Goal: Information Seeking & Learning: Learn about a topic

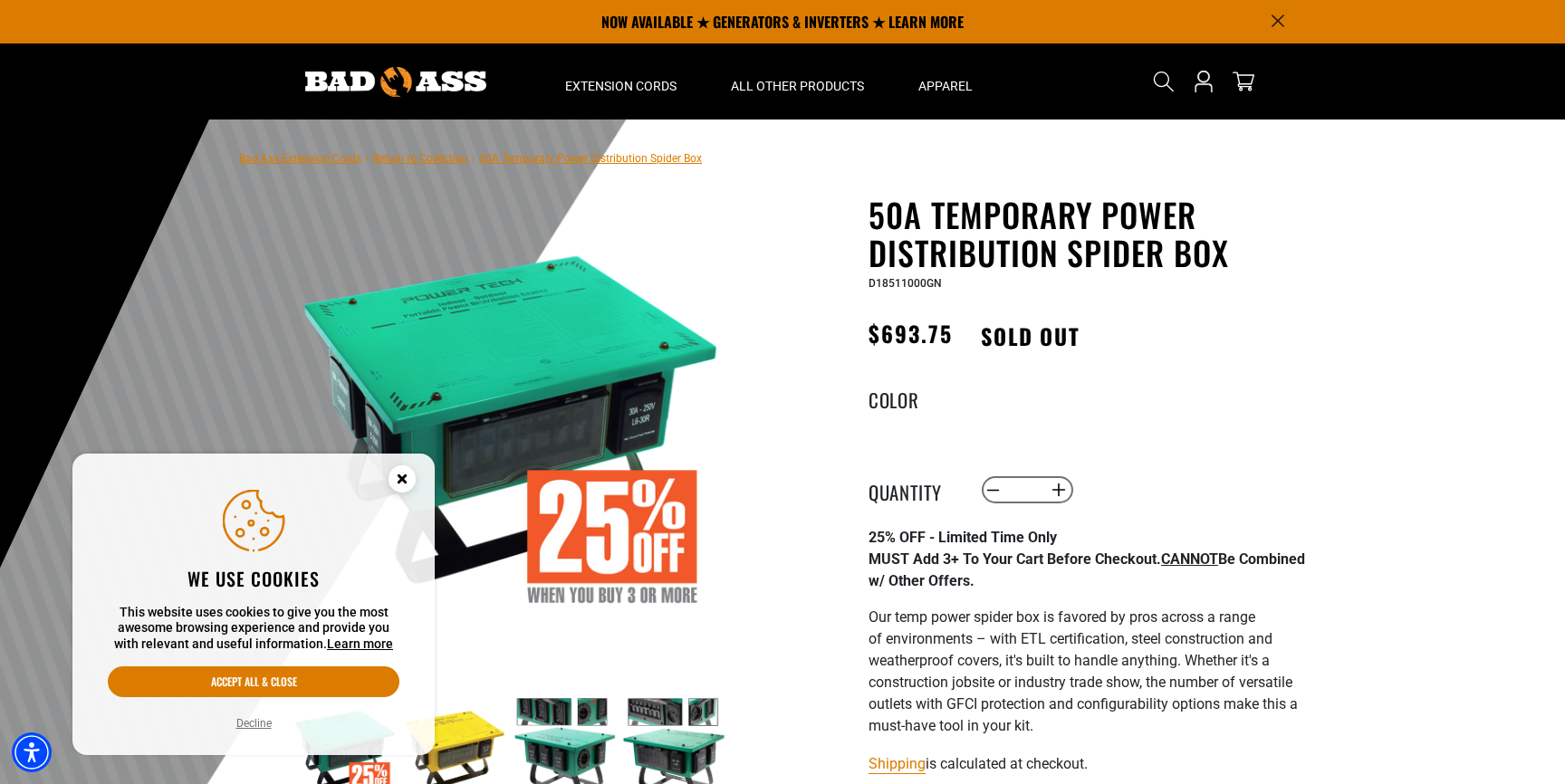
click at [406, 479] on circle "Close this option" at bounding box center [402, 478] width 27 height 27
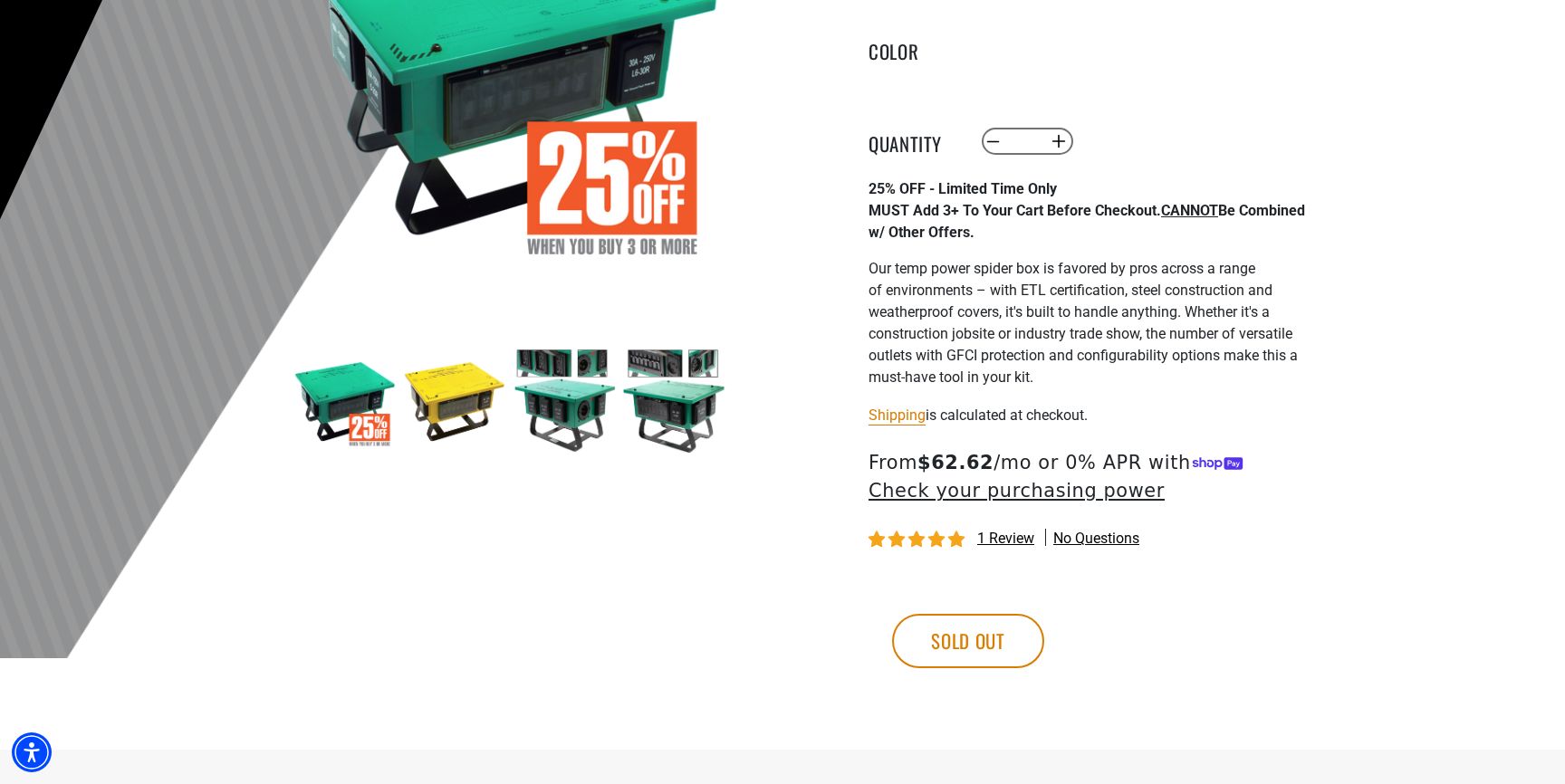
scroll to position [352, 0]
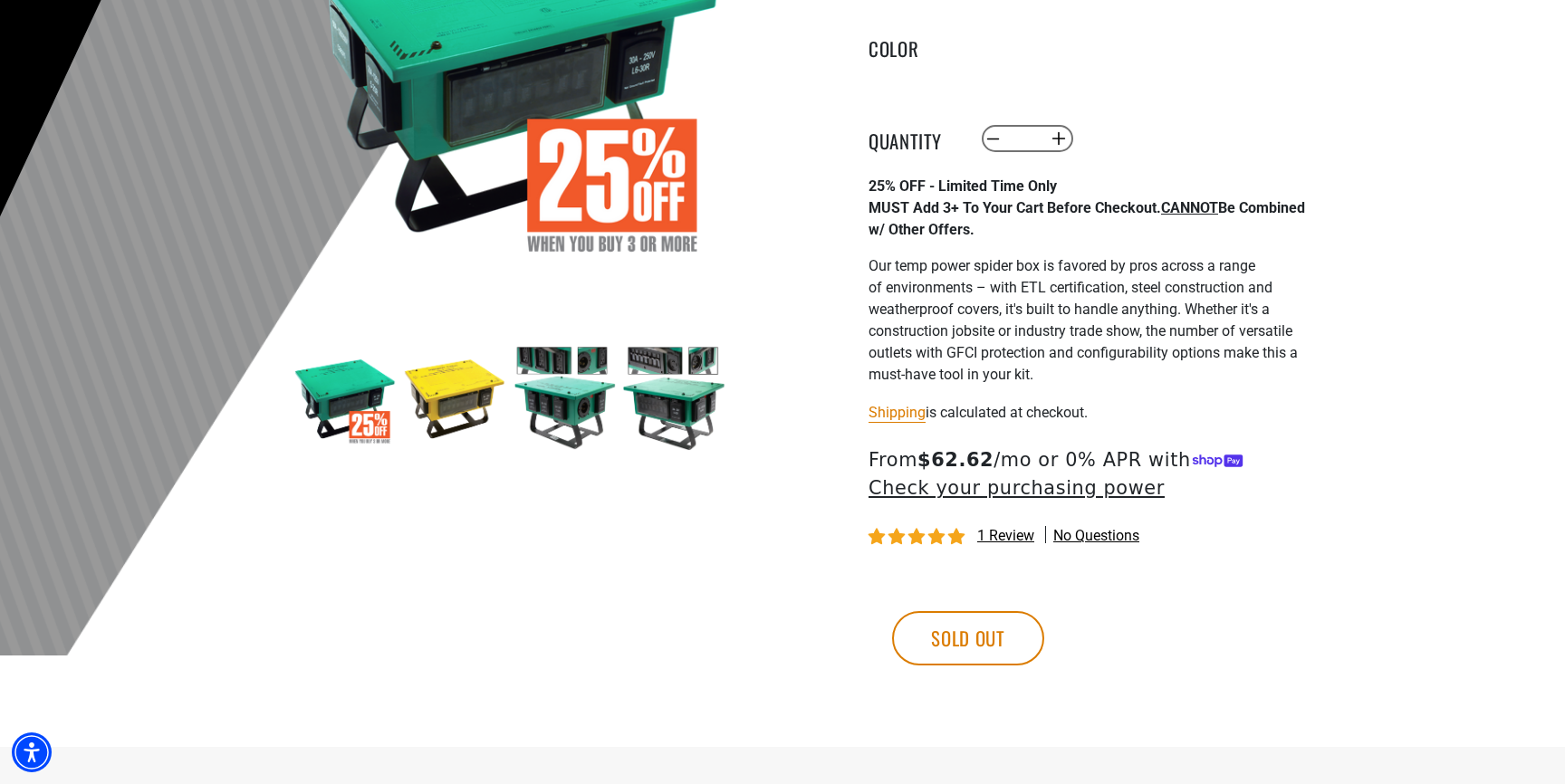
click at [658, 395] on img at bounding box center [674, 398] width 105 height 105
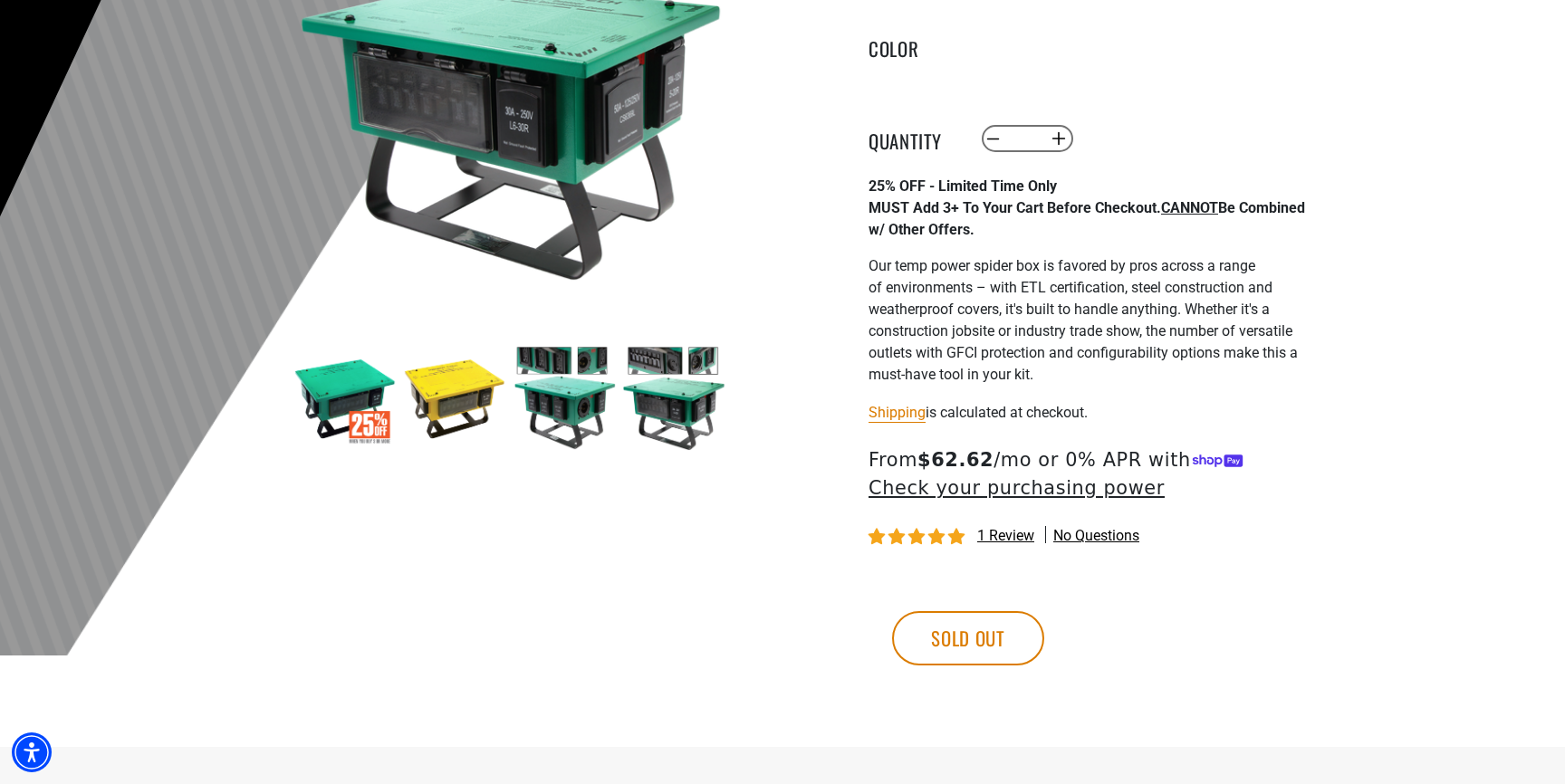
click at [568, 408] on img at bounding box center [564, 398] width 105 height 105
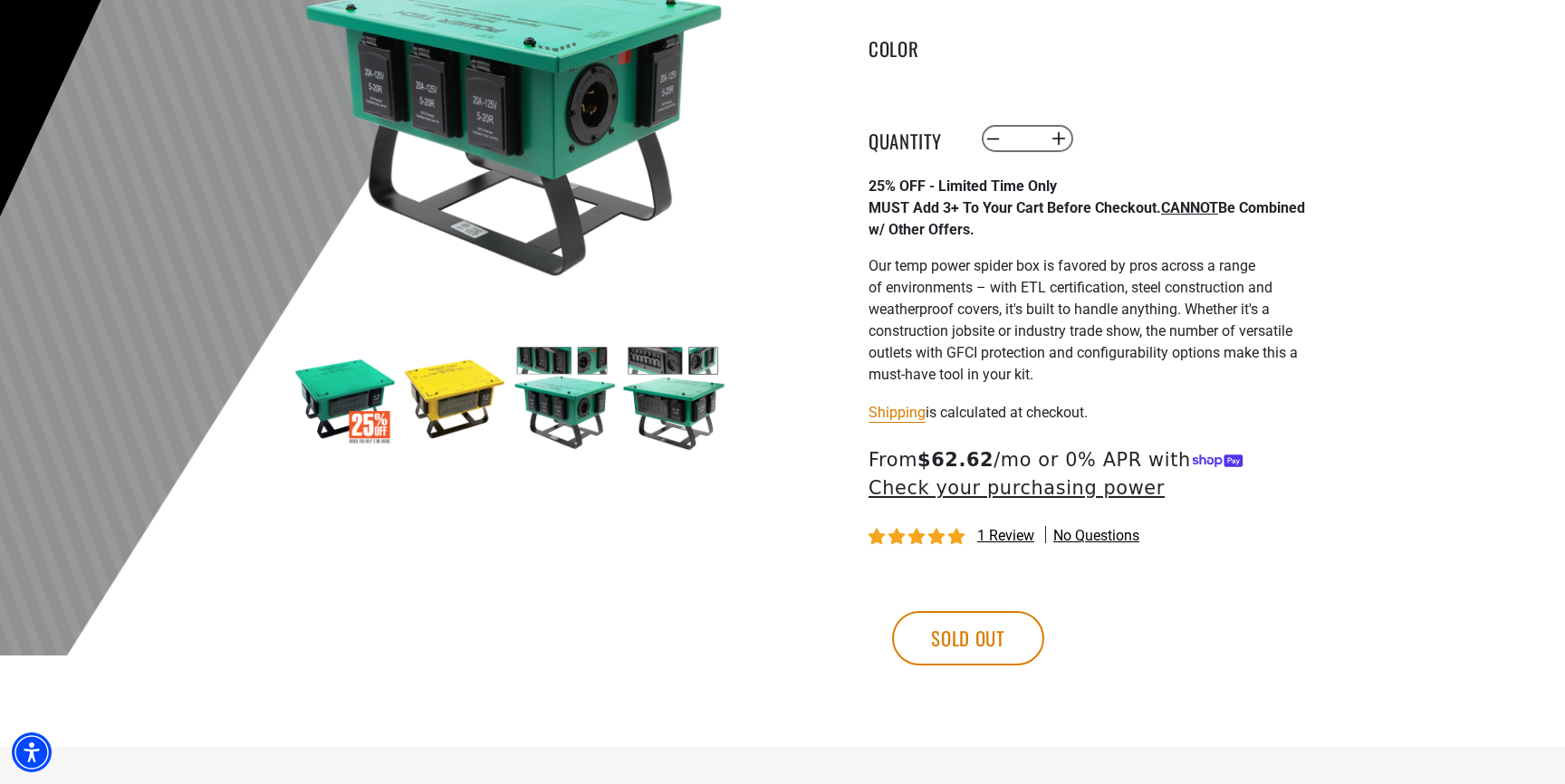
click at [463, 404] on img at bounding box center [454, 398] width 105 height 105
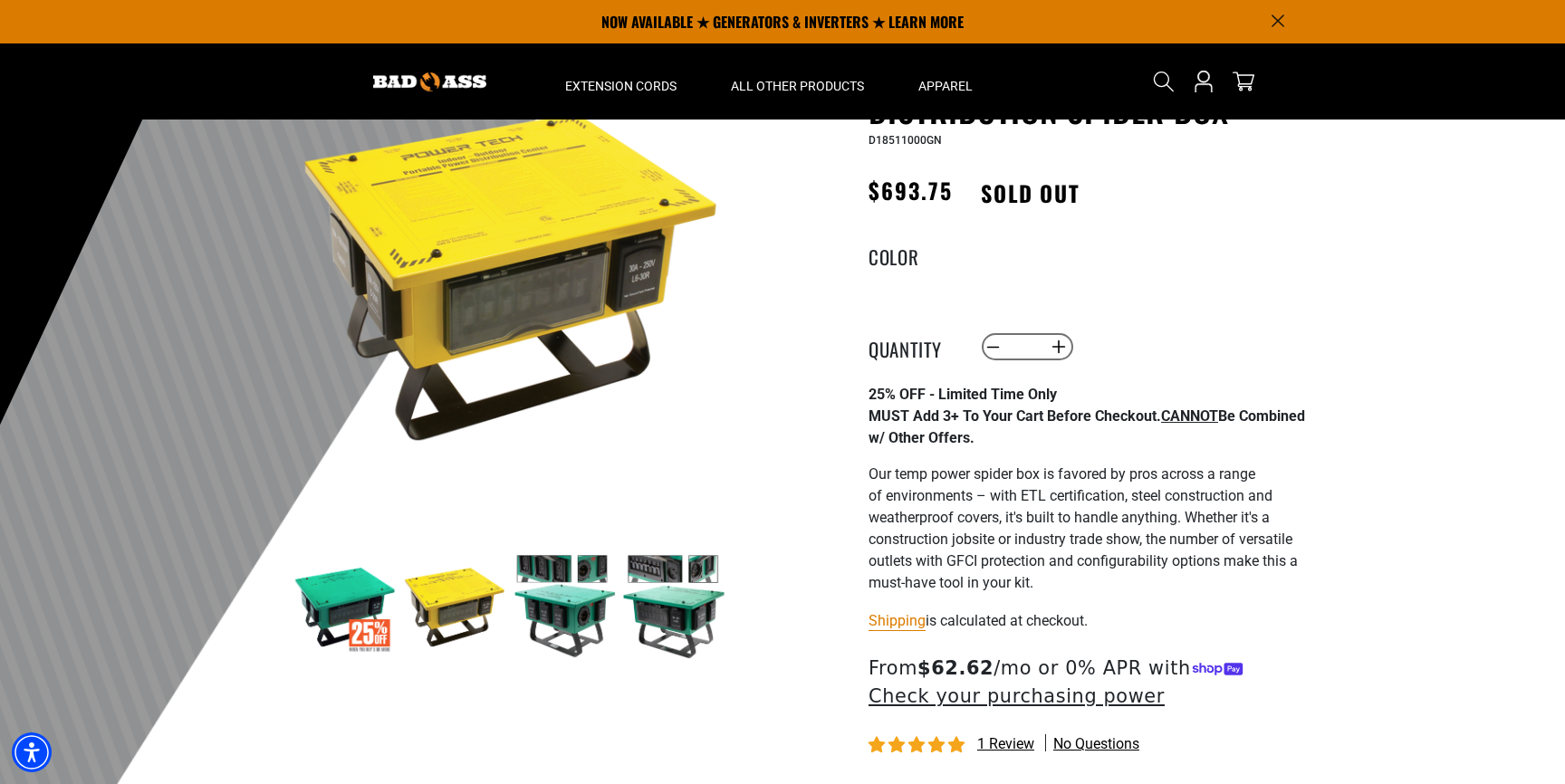
scroll to position [131, 0]
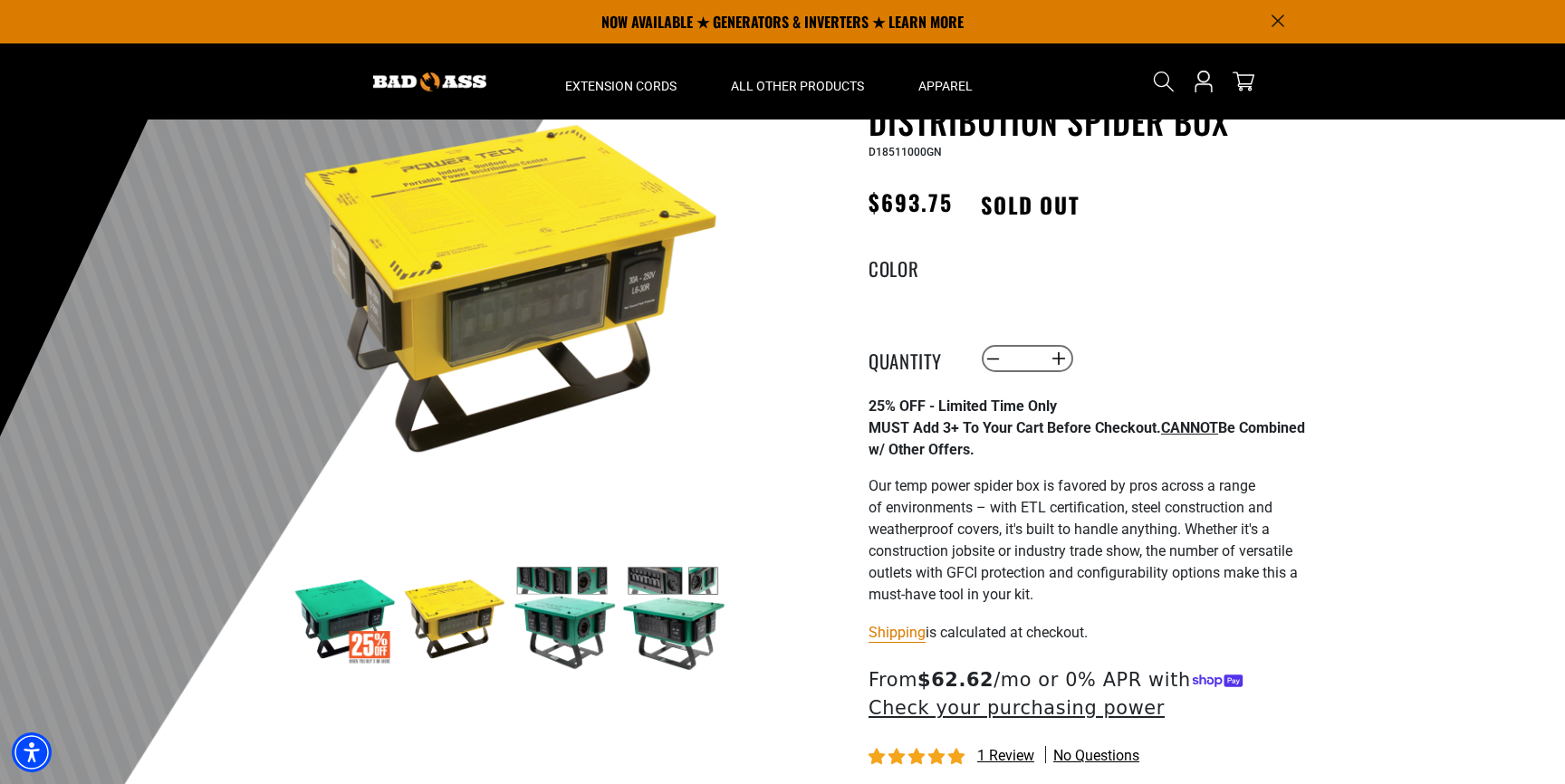
click at [374, 600] on img at bounding box center [344, 618] width 105 height 105
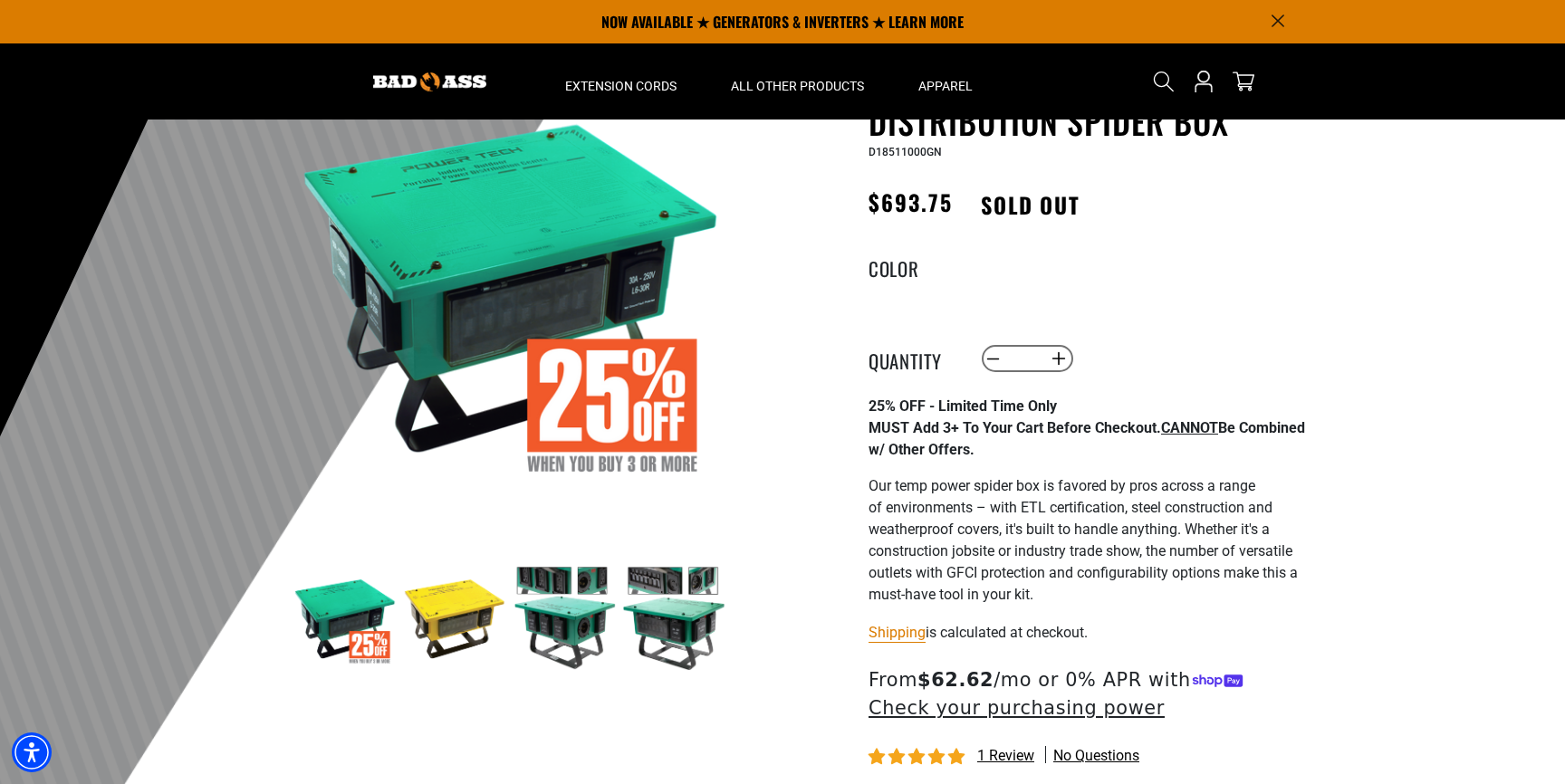
scroll to position [0, 0]
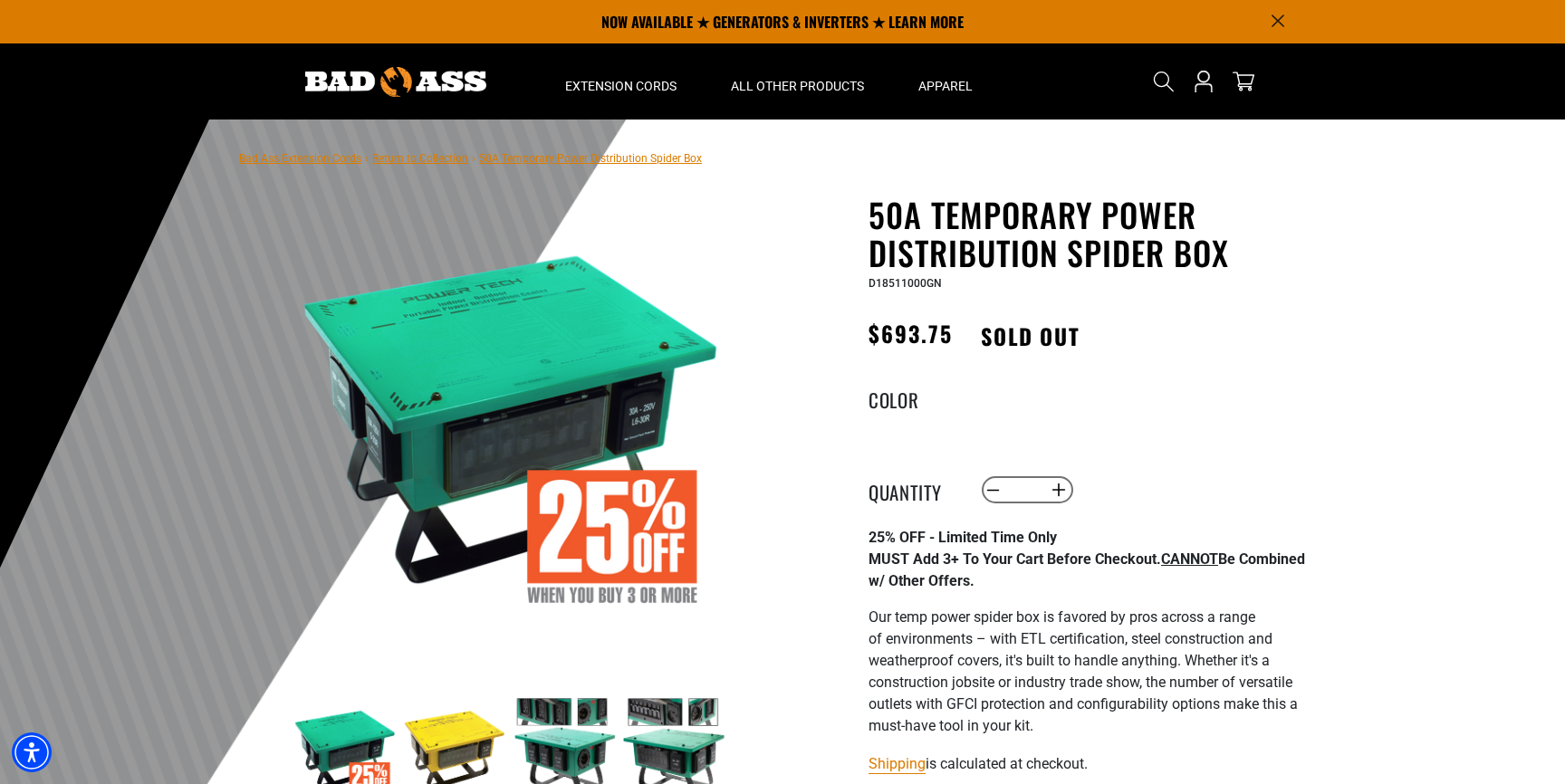
click at [433, 163] on link "Return to Collection" at bounding box center [420, 159] width 96 height 13
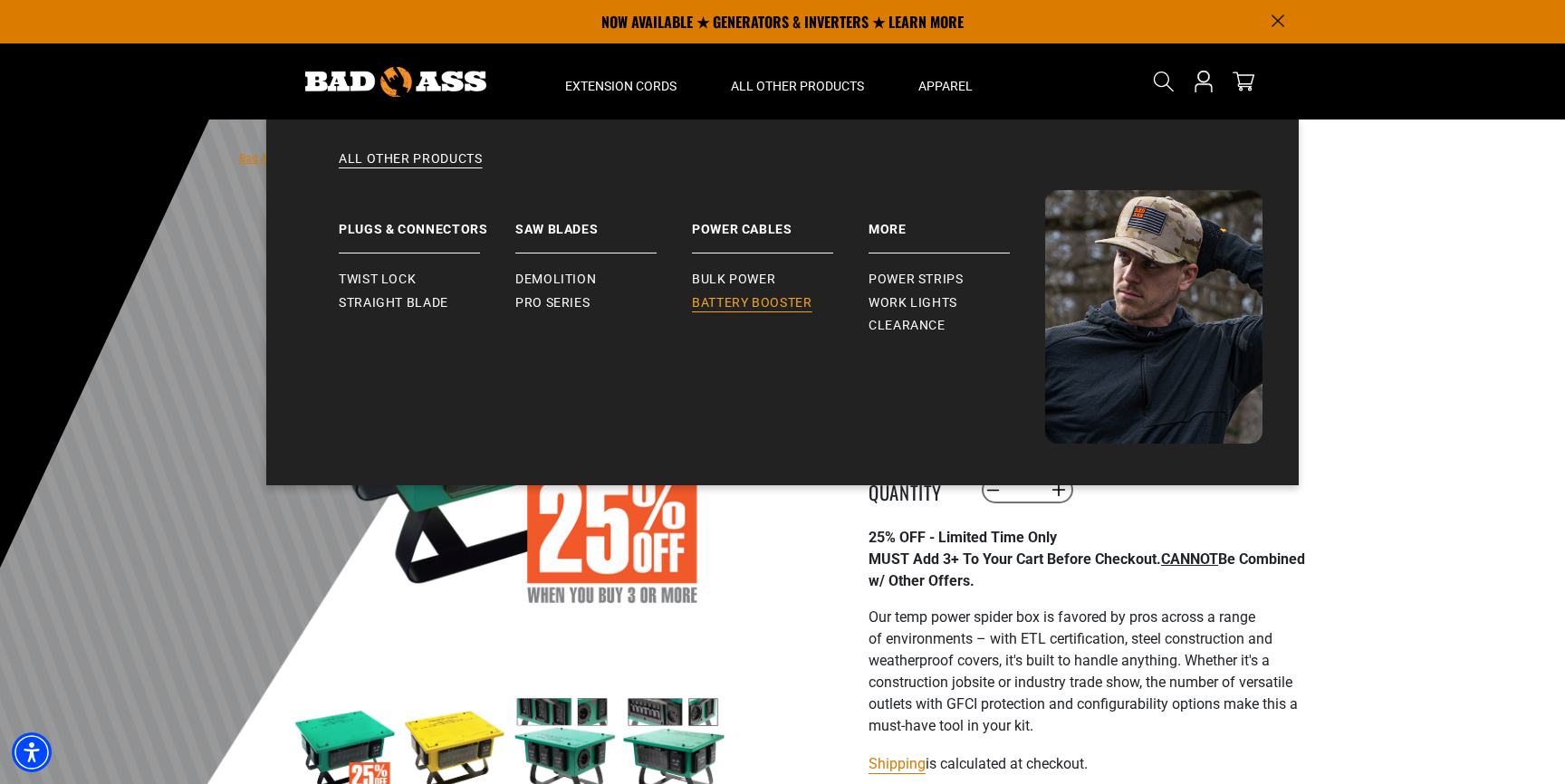
click at [775, 308] on span "Battery Booster" at bounding box center [752, 303] width 120 height 17
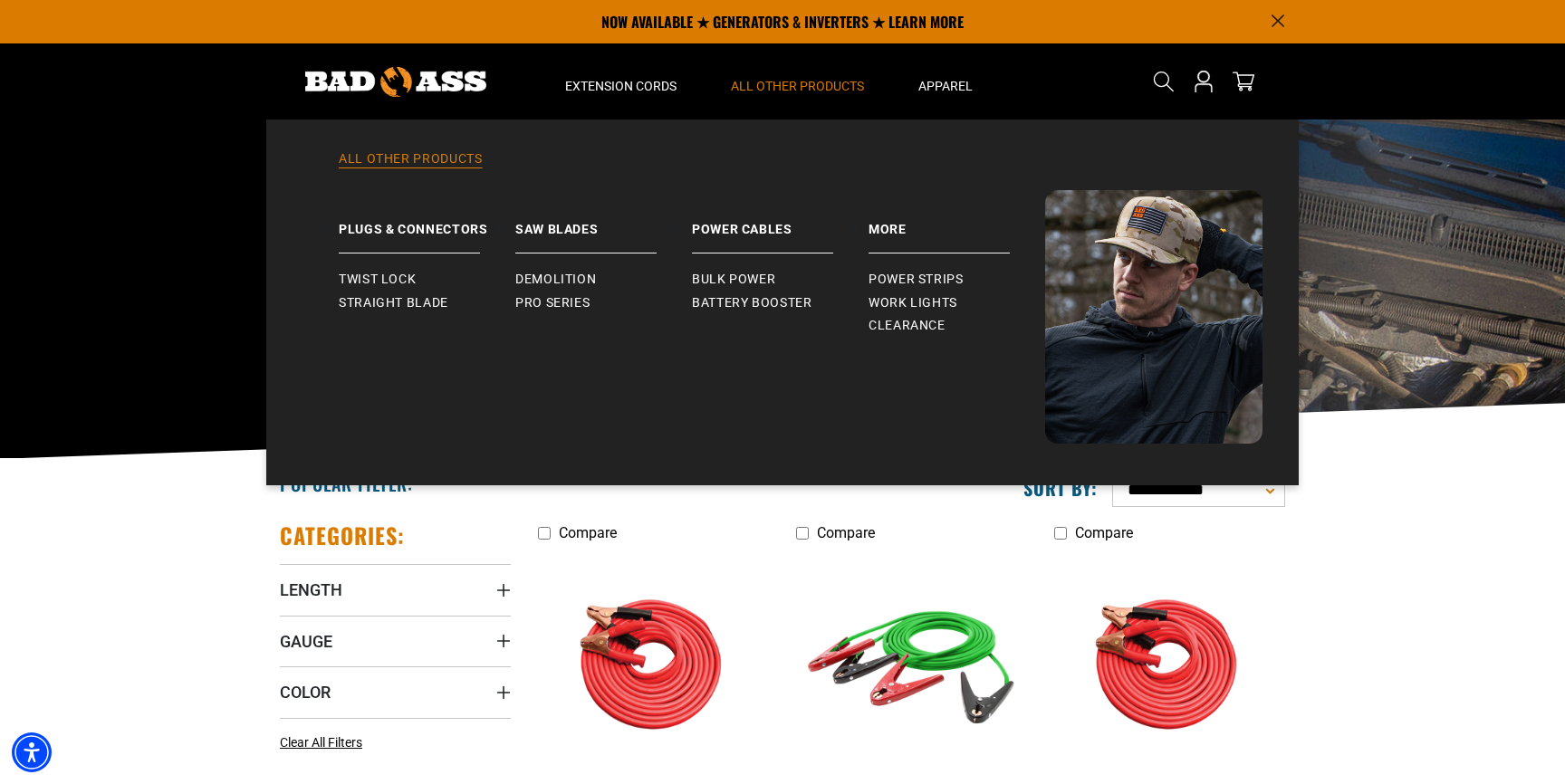
click at [401, 155] on link "All Other Products" at bounding box center [782, 170] width 960 height 40
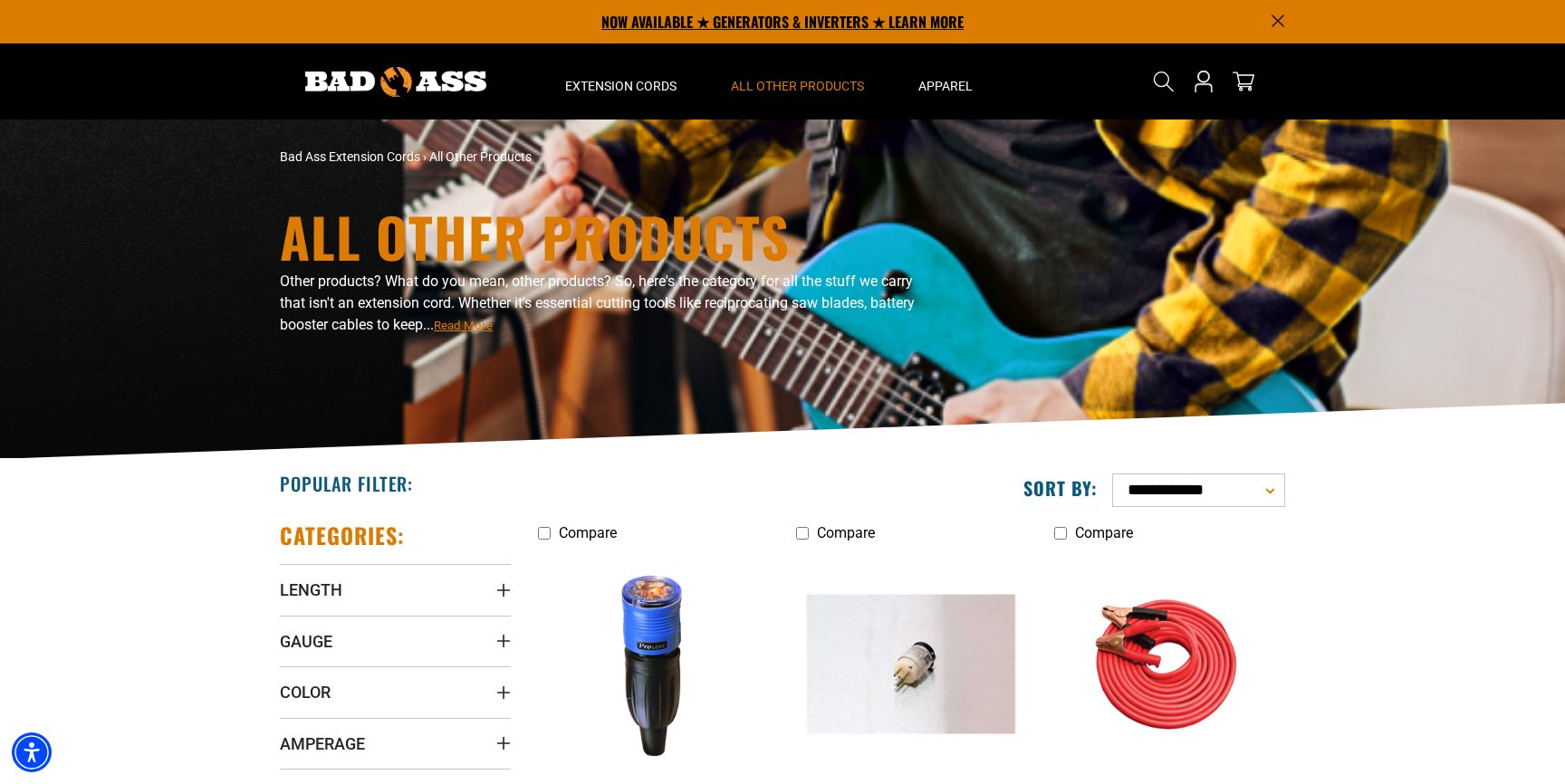
click at [827, 28] on p "NOW AVAILABLE ★ GENERATORS & INVERTERS ★ LEARN MORE" at bounding box center [782, 21] width 1006 height 44
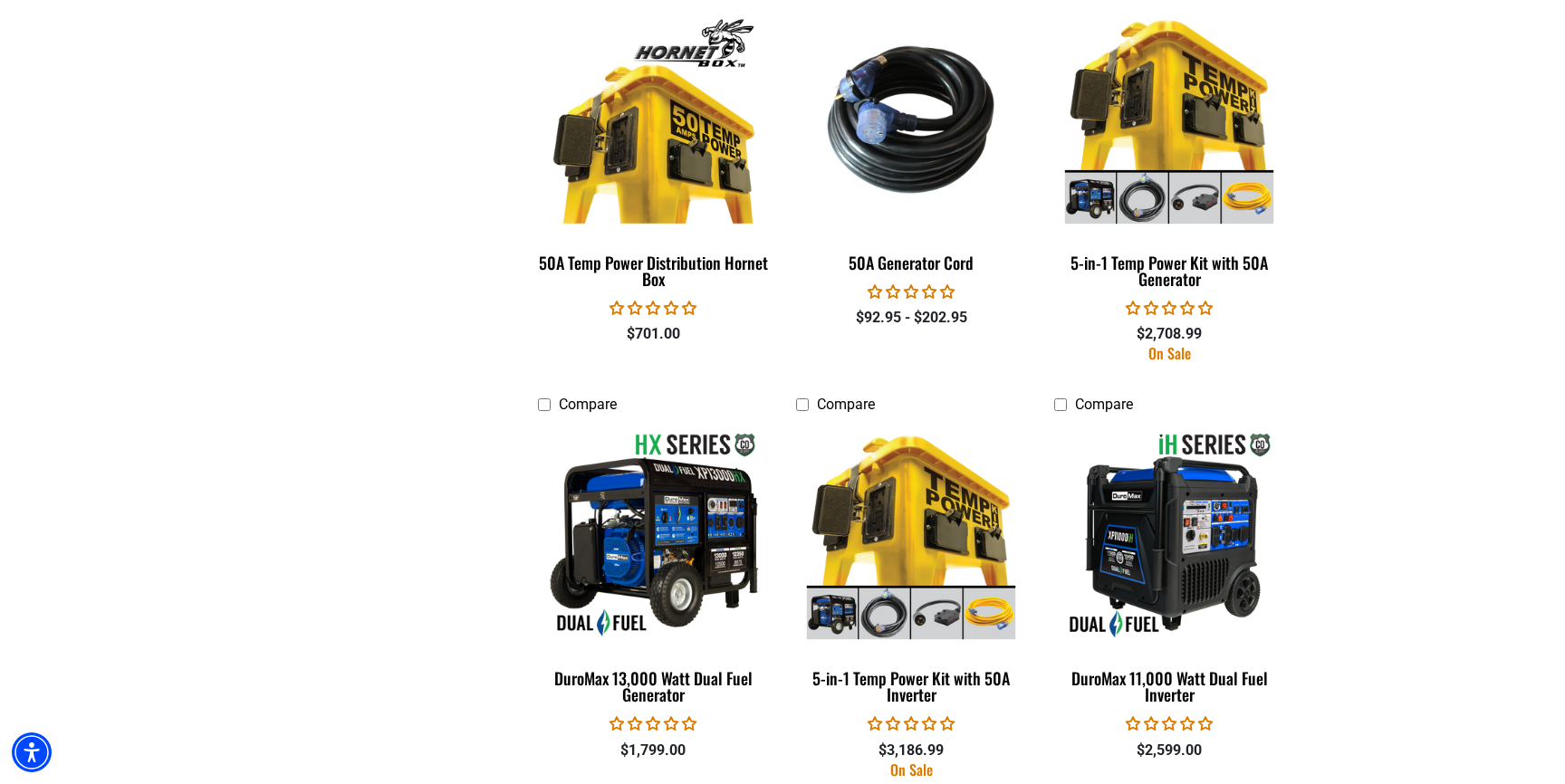
scroll to position [2762, 0]
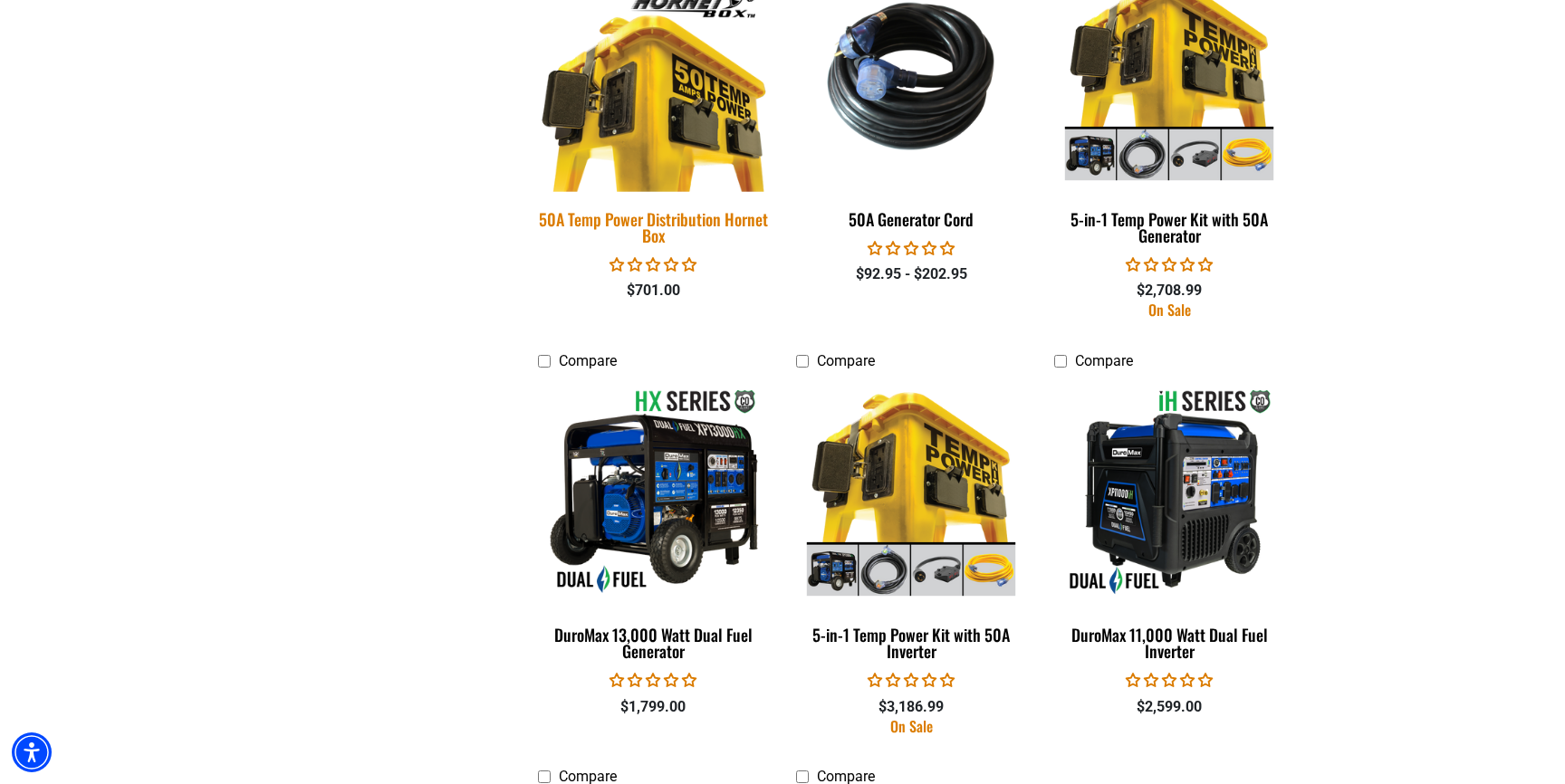
click at [681, 127] on img at bounding box center [654, 75] width 254 height 232
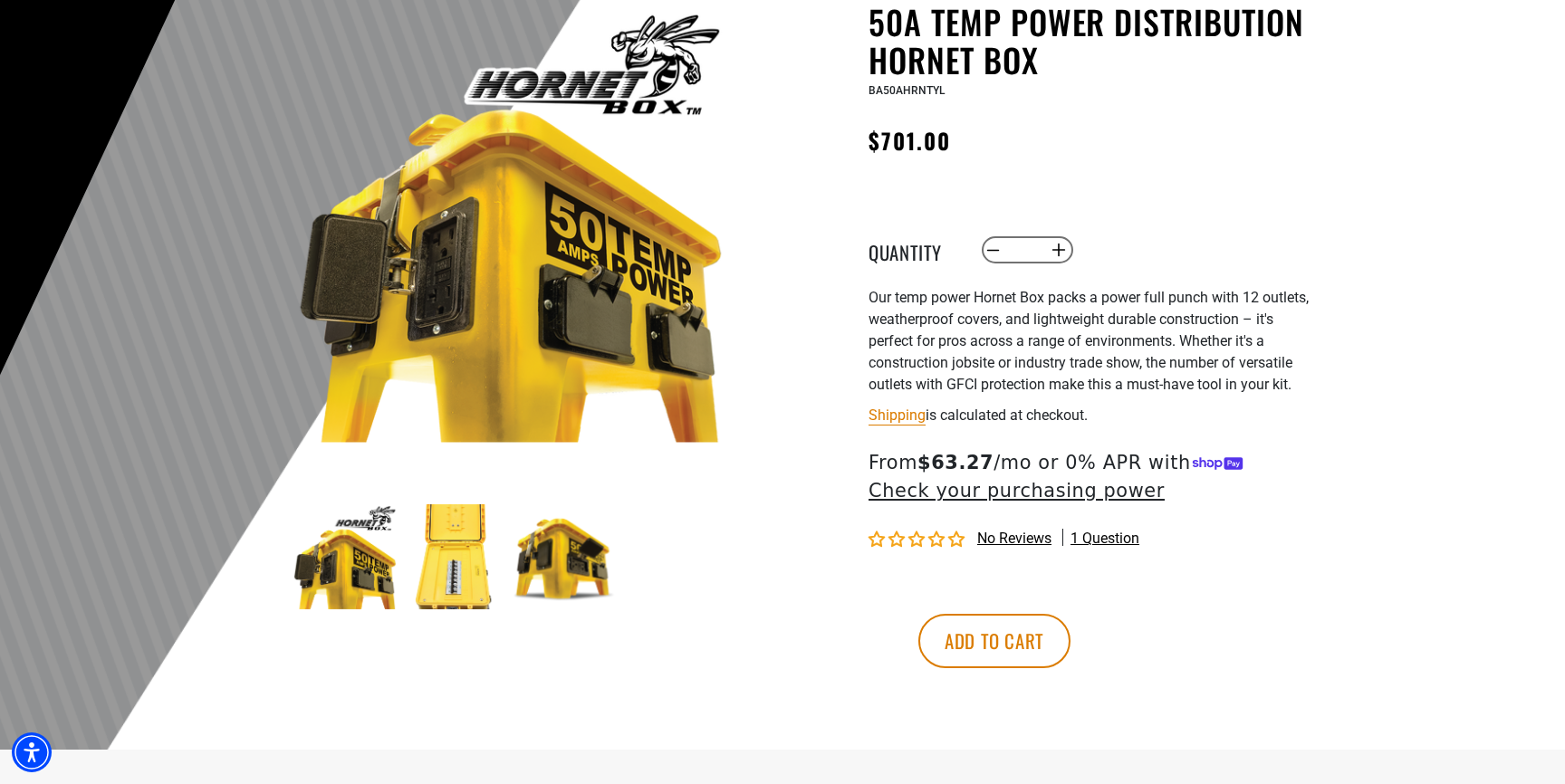
scroll to position [193, 0]
click at [468, 595] on img at bounding box center [454, 555] width 105 height 105
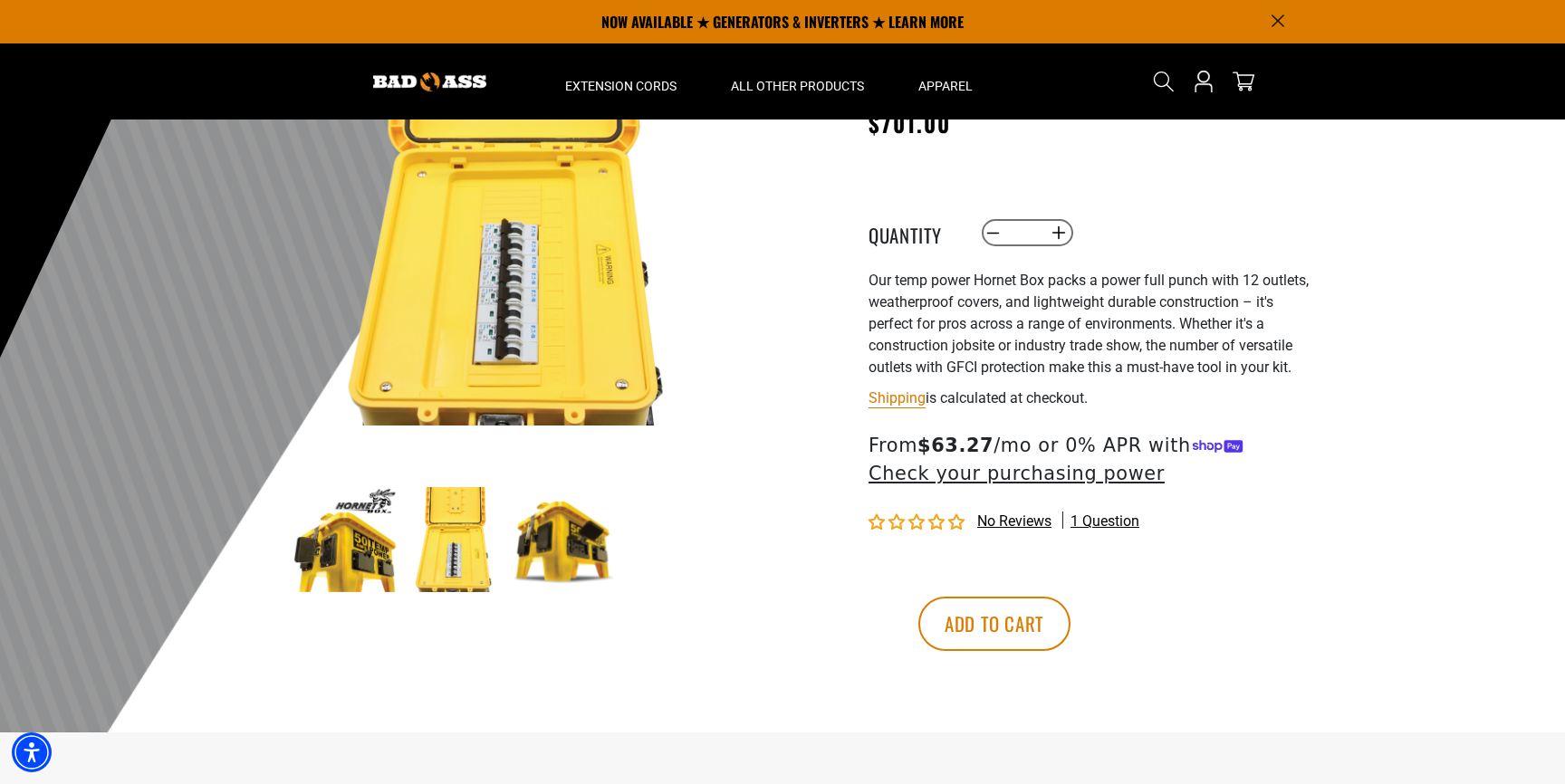
scroll to position [0, 0]
